Goal: Use online tool/utility

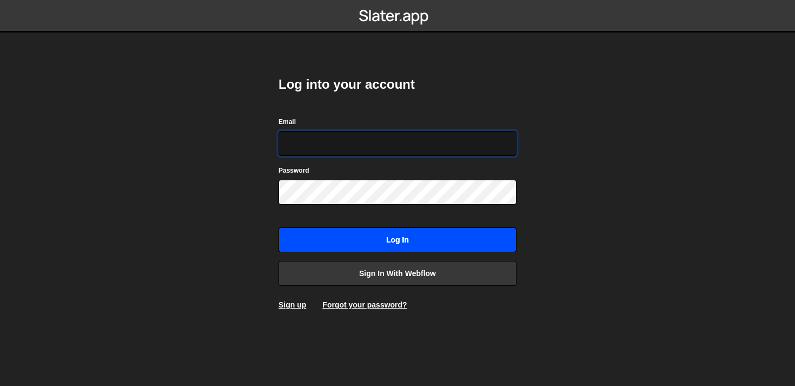
type input "mackay.killian@awardco.com"
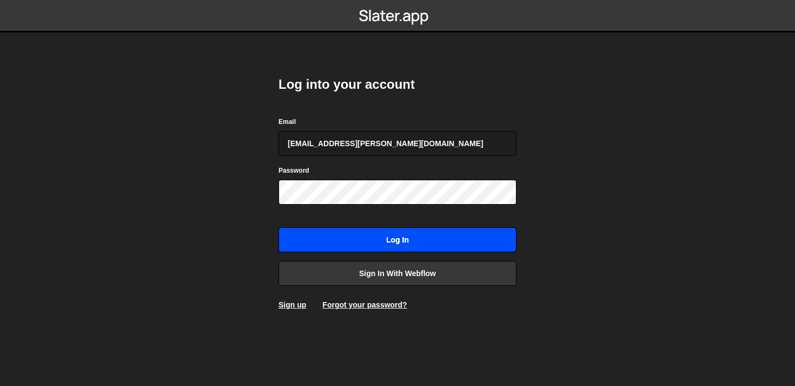
click at [362, 244] on input "Log in" at bounding box center [398, 239] width 238 height 25
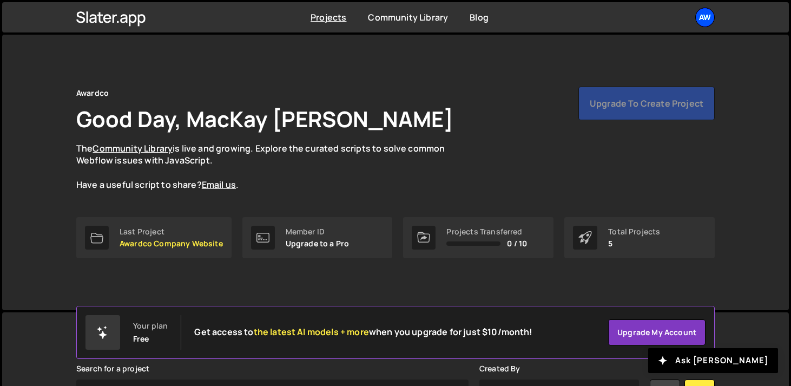
click at [708, 20] on div "Aw" at bounding box center [704, 17] width 19 height 19
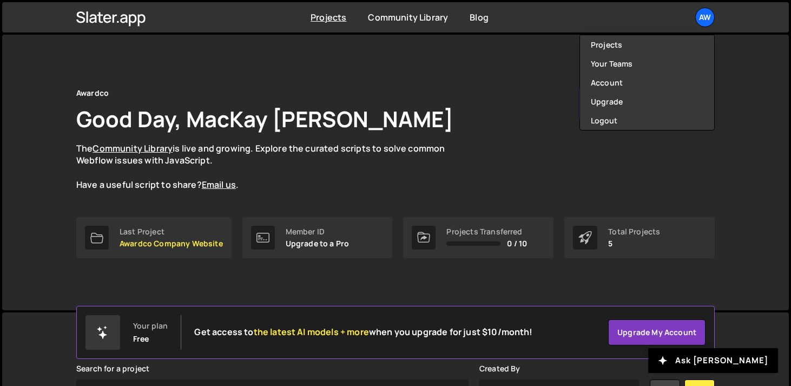
click at [513, 159] on div "Awardco Good Day, MacKay Killian The Community Library is live and growing. Exp…" at bounding box center [395, 139] width 638 height 104
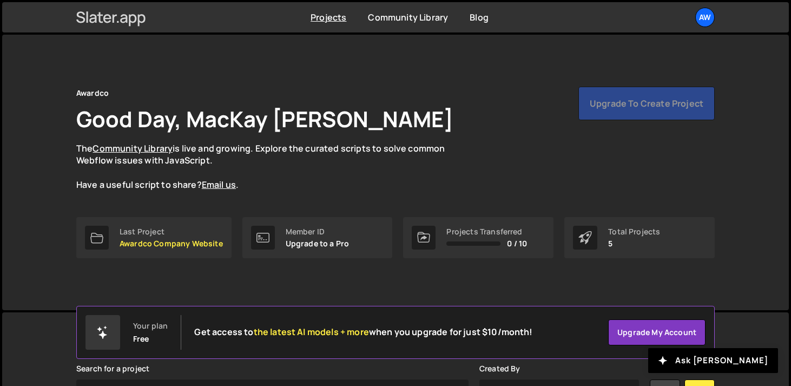
click at [133, 20] on icon at bounding box center [111, 17] width 70 height 18
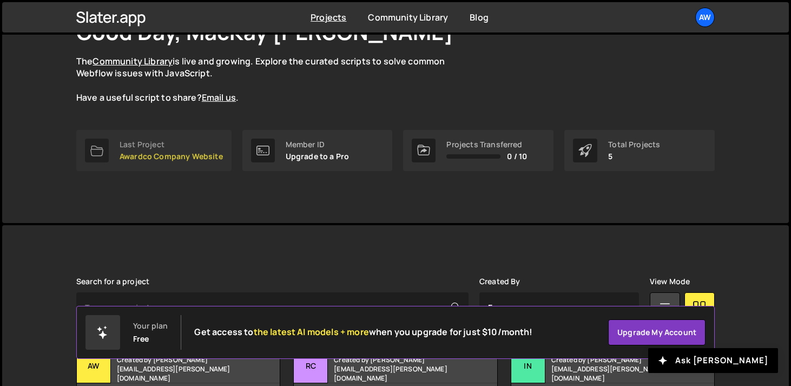
scroll to position [89, 0]
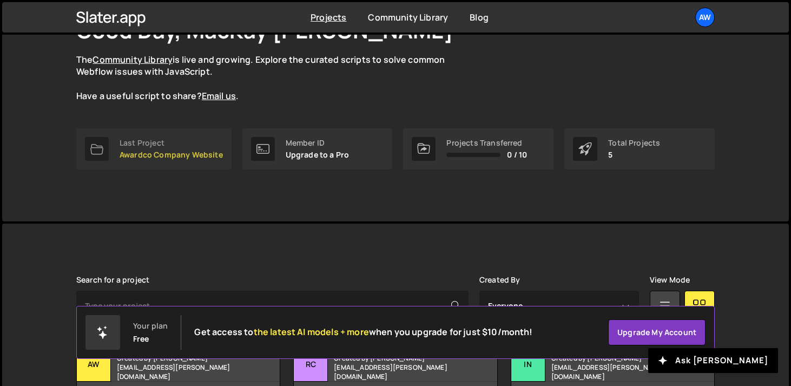
click at [195, 158] on p "Awardco Company Website" at bounding box center [171, 154] width 103 height 9
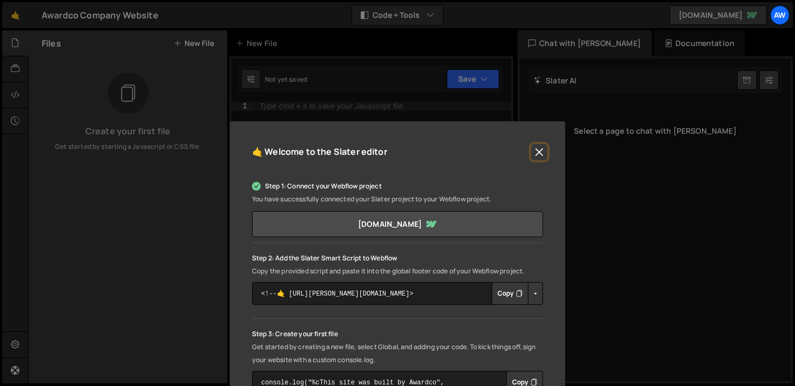
click at [533, 150] on button "Close" at bounding box center [539, 152] width 16 height 16
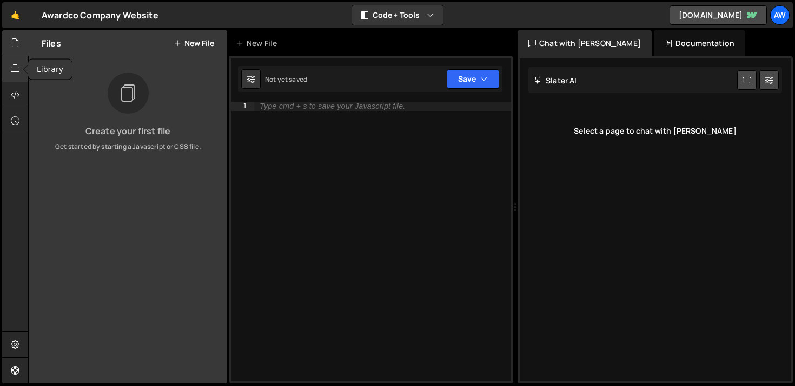
click at [11, 63] on icon at bounding box center [15, 69] width 9 height 12
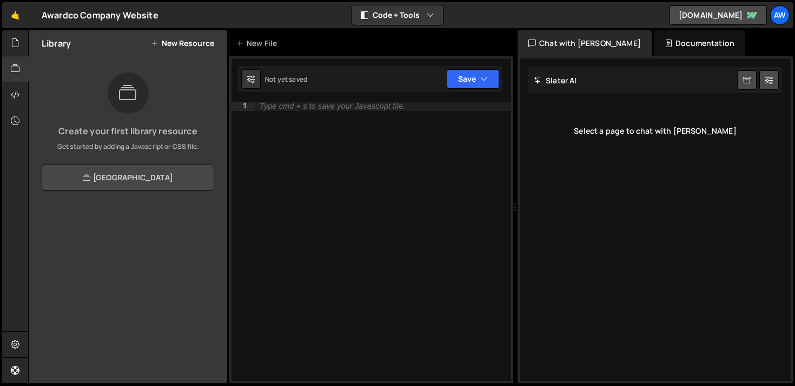
click at [134, 181] on link "[GEOGRAPHIC_DATA]" at bounding box center [128, 177] width 173 height 26
click at [10, 46] on div at bounding box center [15, 43] width 27 height 26
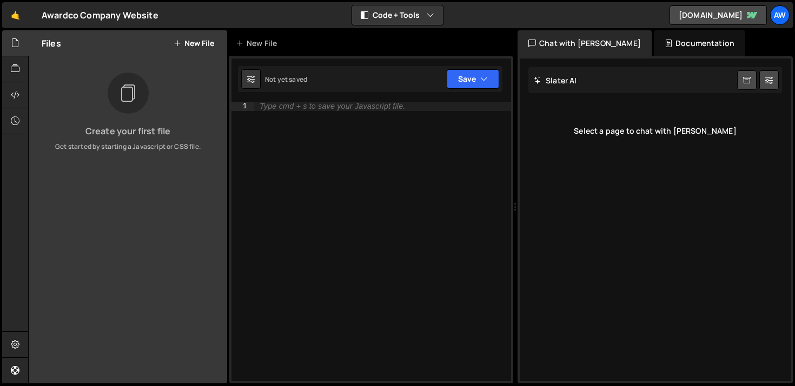
click at [185, 42] on button "New File" at bounding box center [194, 43] width 41 height 9
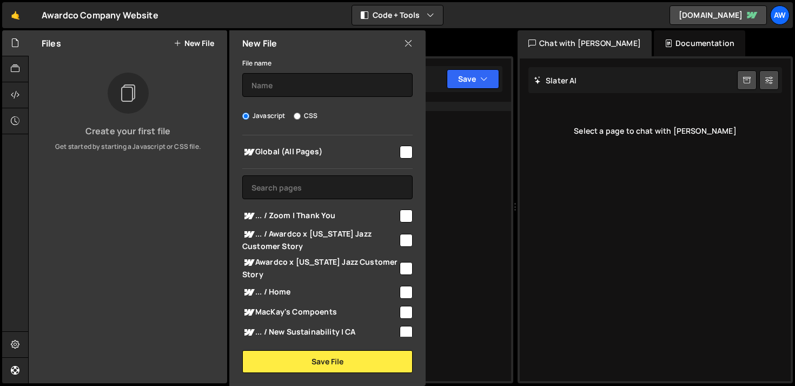
click at [407, 43] on icon at bounding box center [408, 43] width 9 height 12
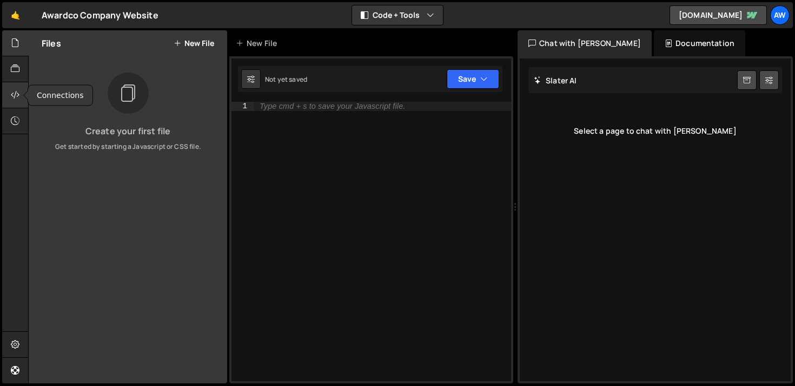
click at [14, 96] on icon at bounding box center [15, 95] width 9 height 12
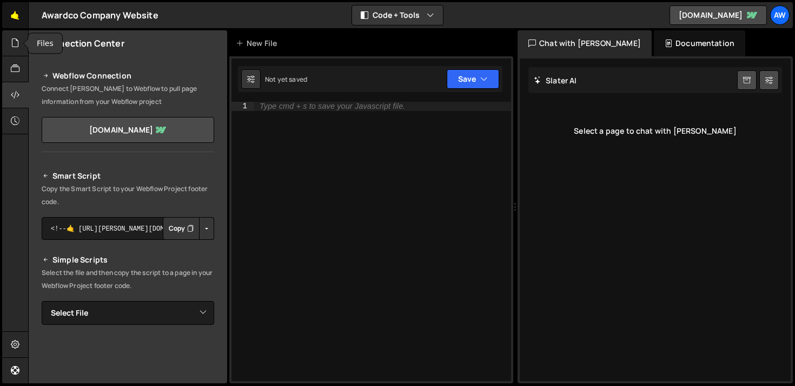
click at [17, 28] on link "🤙" at bounding box center [15, 15] width 27 height 26
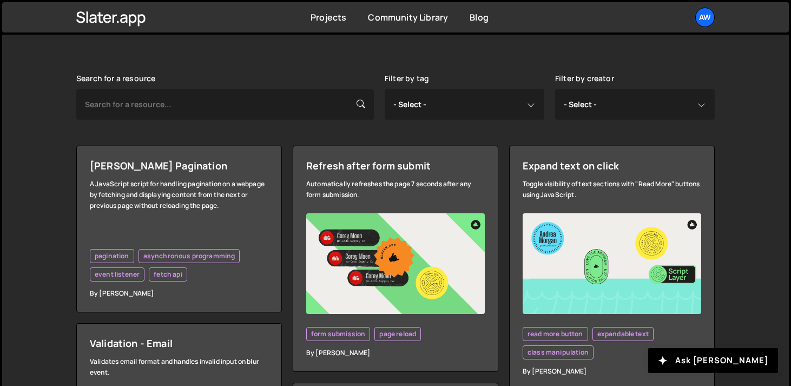
scroll to position [253, 0]
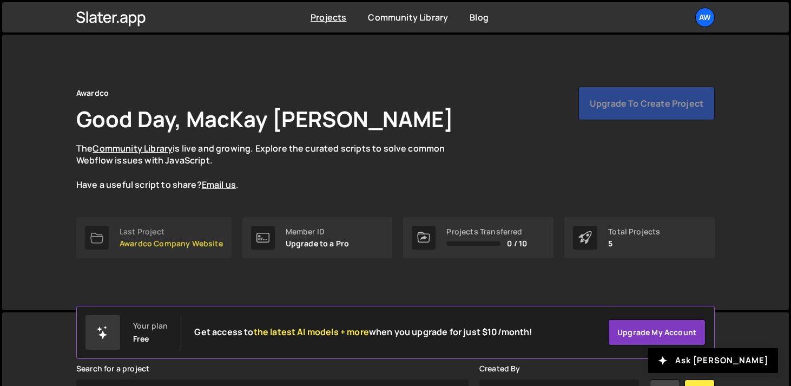
click at [156, 246] on p "Awardco Company Website" at bounding box center [171, 243] width 103 height 9
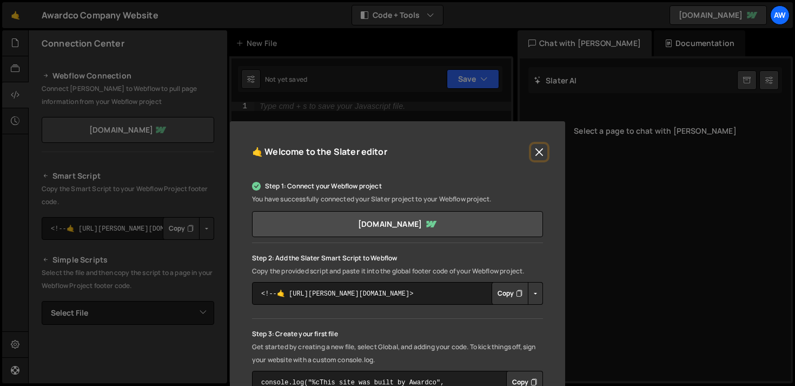
click at [540, 151] on button "Close" at bounding box center [539, 152] width 16 height 16
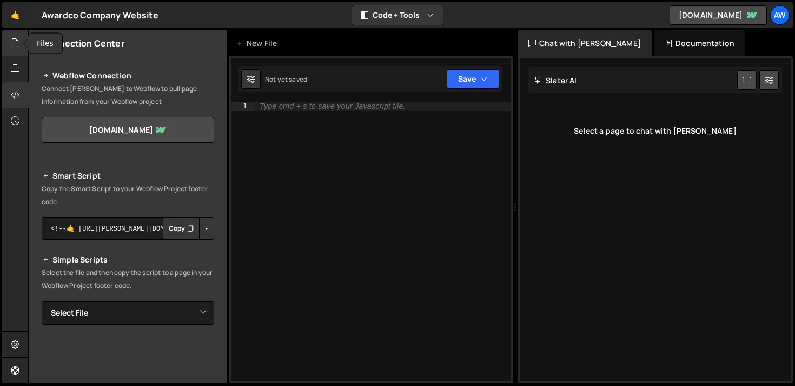
click at [14, 41] on icon at bounding box center [15, 43] width 9 height 12
